Goal: Information Seeking & Learning: Learn about a topic

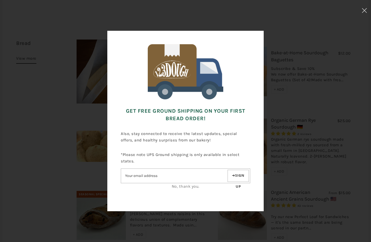
click at [187, 187] on link "No, thank you." at bounding box center [186, 187] width 28 height 5
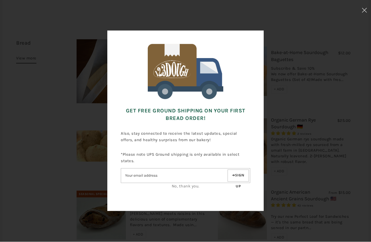
click at [178, 175] on input"] "Email address" at bounding box center [173, 176] width 105 height 9
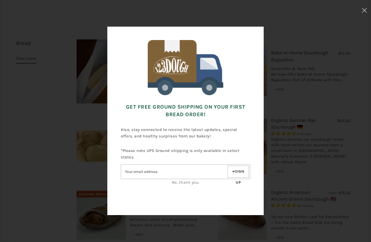
click at [192, 184] on link "No, thank you." at bounding box center [186, 182] width 28 height 5
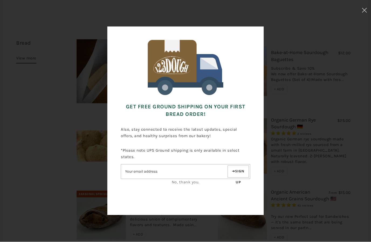
click at [256, 38] on div "Get FREE Ground Shipping on Your First Bread Order! Also, stay connected to rec…" at bounding box center [185, 121] width 156 height 189
click at [190, 183] on link "No, thank you." at bounding box center [186, 182] width 28 height 5
click at [239, 178] on button "Sign up" at bounding box center [237, 172] width 21 height 12
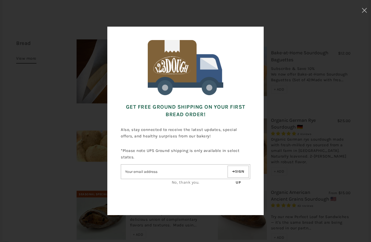
click at [232, 193] on div at bounding box center [185, 194] width 129 height 8
click at [365, 11] on use at bounding box center [364, 10] width 5 height 5
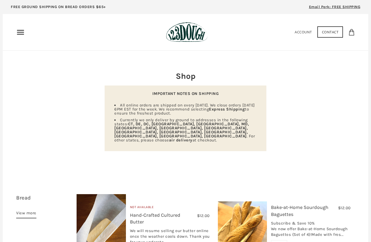
click at [21, 36] on icon "Primary" at bounding box center [20, 32] width 9 height 9
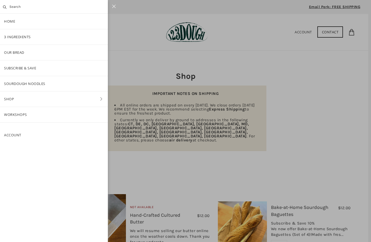
click at [15, 36] on link "3 Ingredients" at bounding box center [54, 36] width 108 height 15
